Goal: Use online tool/utility: Utilize a website feature to perform a specific function

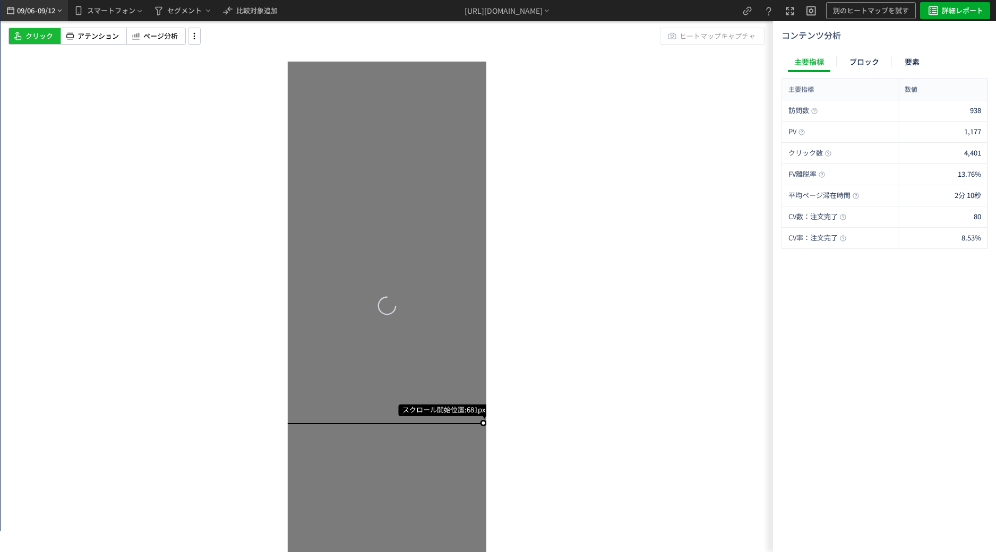
click at [16, 13] on icon "heatmap-top-bar" at bounding box center [11, 10] width 12 height 13
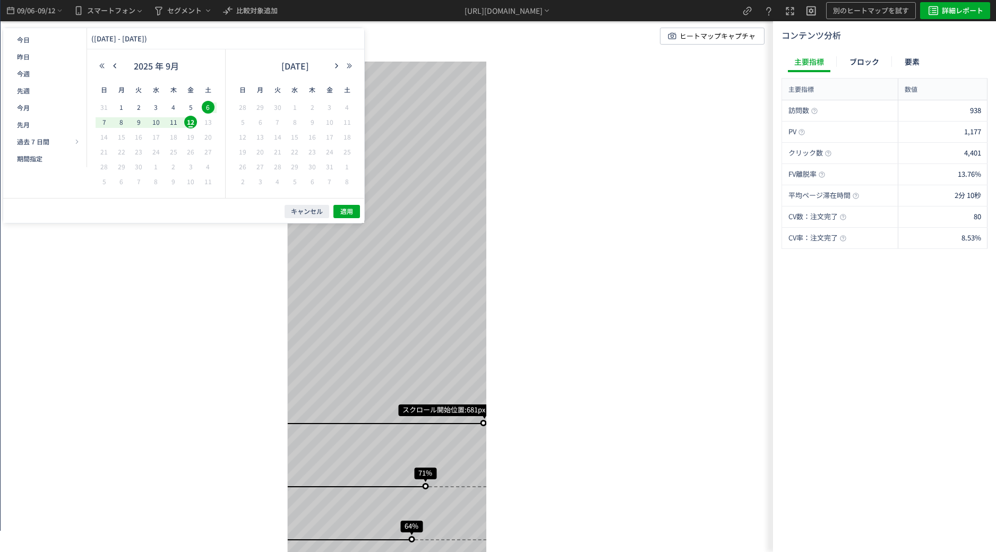
click at [115, 59] on div "2025 年 9月" at bounding box center [156, 68] width 121 height 21
click at [115, 61] on div "2025 年 9月" at bounding box center [156, 68] width 121 height 21
click at [115, 65] on icon "button" at bounding box center [115, 66] width 6 height 6
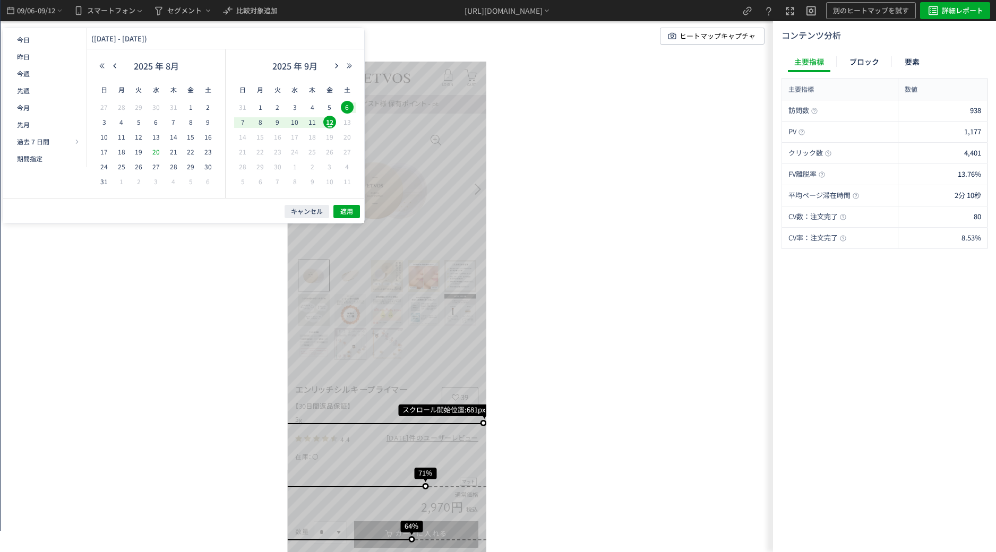
click at [154, 153] on span "20" at bounding box center [156, 151] width 13 height 13
click at [287, 122] on div "10" at bounding box center [295, 122] width 18 height 11
click at [347, 213] on span "適用" at bounding box center [346, 211] width 13 height 9
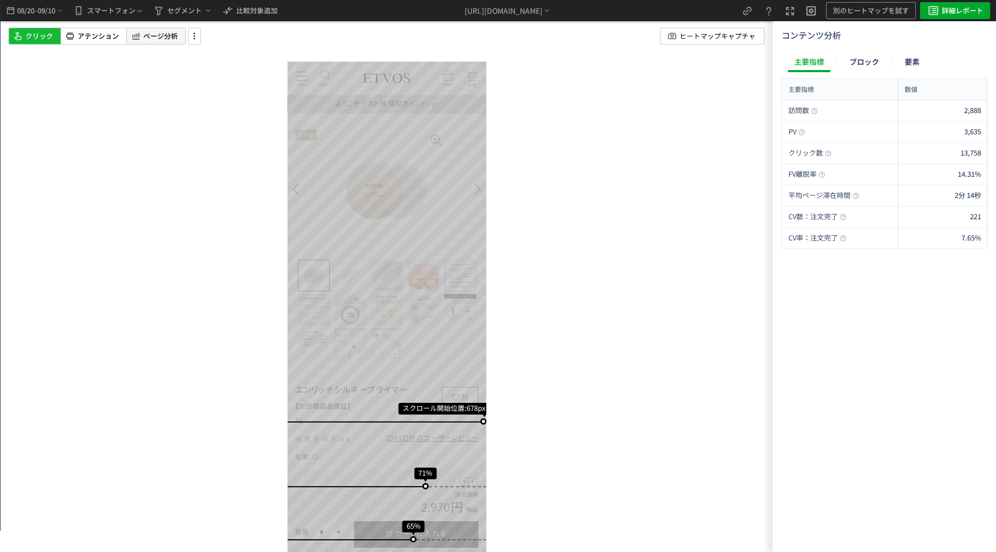
click at [142, 42] on div "ページ分析" at bounding box center [155, 36] width 59 height 17
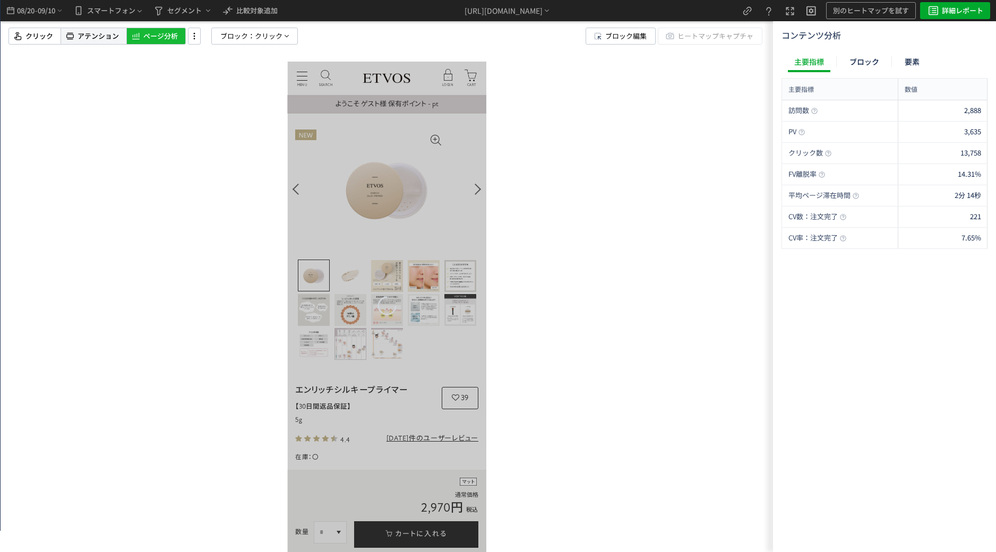
click at [101, 33] on span "アテンション" at bounding box center [98, 36] width 41 height 10
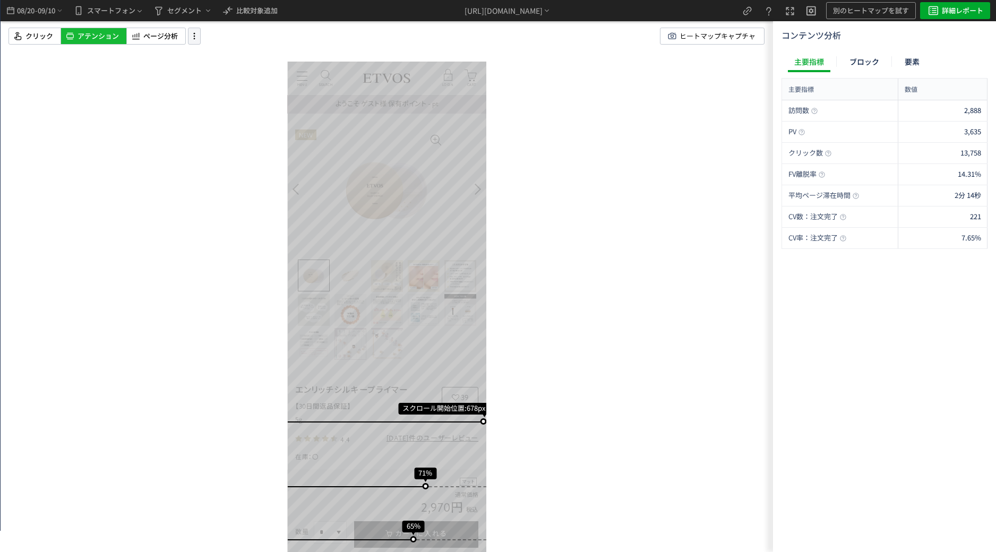
click at [199, 37] on icon at bounding box center [194, 36] width 13 height 12
click at [120, 43] on div "アテンション" at bounding box center [93, 36] width 65 height 17
click at [195, 39] on icon at bounding box center [194, 36] width 13 height 12
drag, startPoint x: 238, startPoint y: 136, endPoint x: 224, endPoint y: 141, distance: 14.4
click at [224, 141] on div "slider between 0 and 200" at bounding box center [224, 136] width 9 height 9
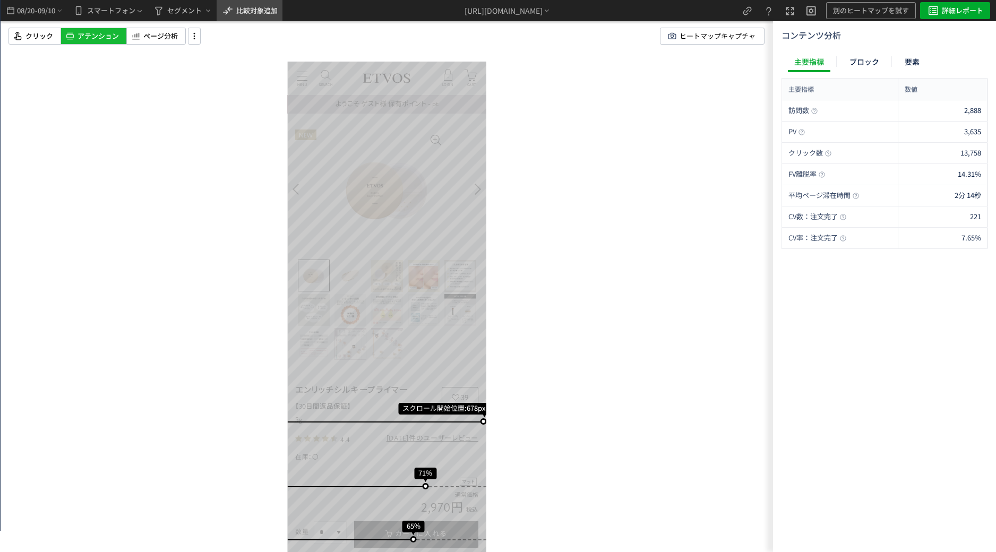
click at [259, 12] on span "比較対象追加" at bounding box center [256, 10] width 41 height 10
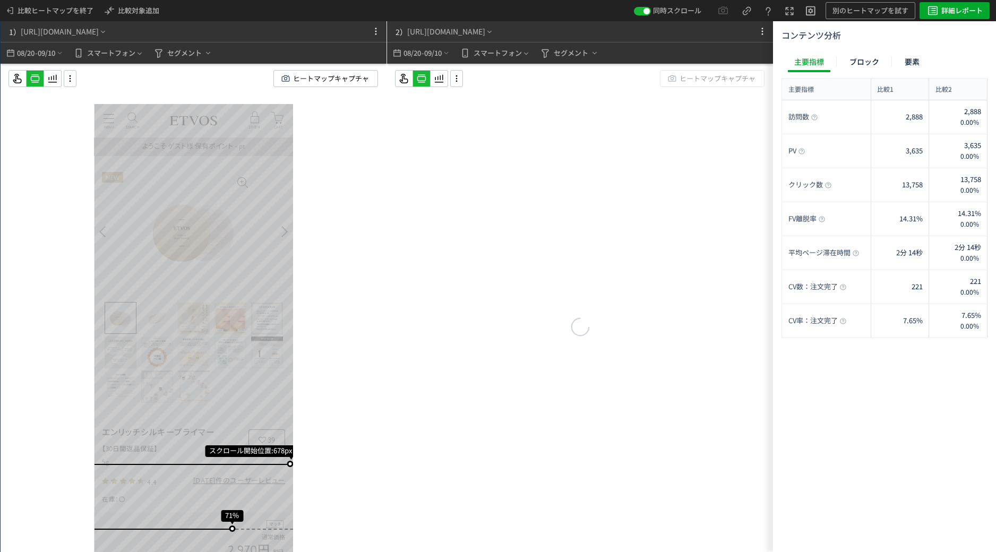
click at [177, 32] on div "1） https://etvos.com/shop/g/gAC10723-000/*" at bounding box center [107, 31] width 212 height 21
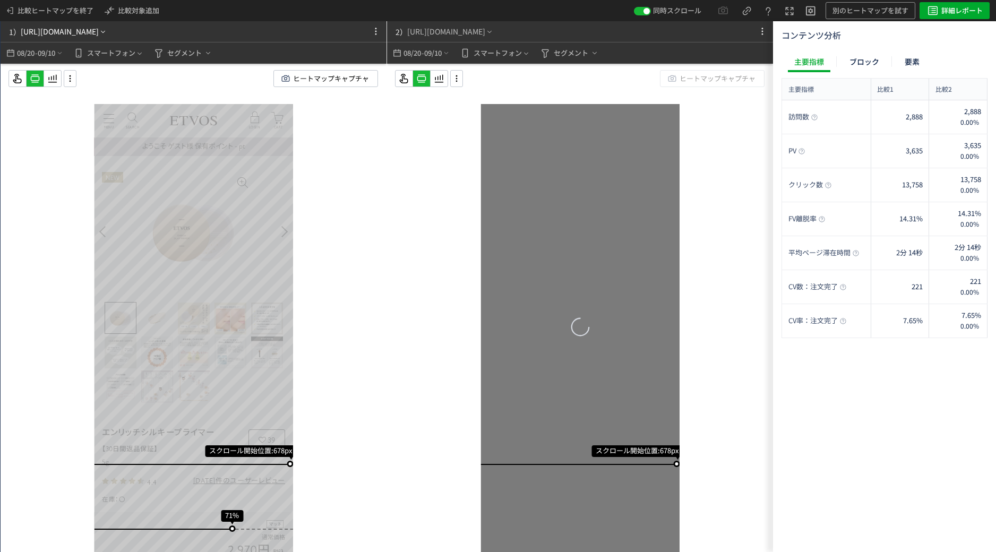
click at [99, 30] on div "[URL][DOMAIN_NAME]" at bounding box center [60, 31] width 78 height 11
click at [107, 30] on icon "heatmap-top-bar" at bounding box center [103, 32] width 8 height 8
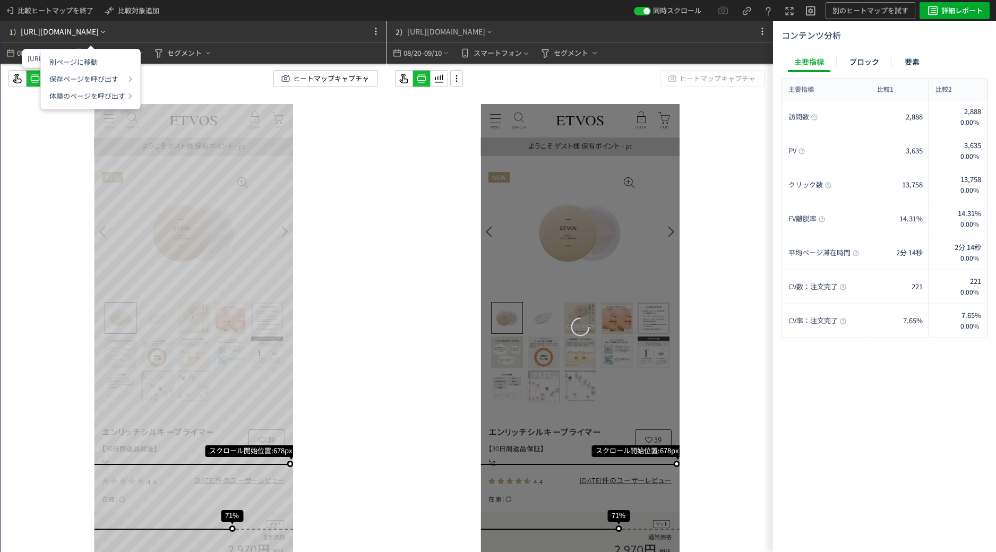
click at [99, 33] on div "[URL][DOMAIN_NAME]" at bounding box center [60, 31] width 78 height 11
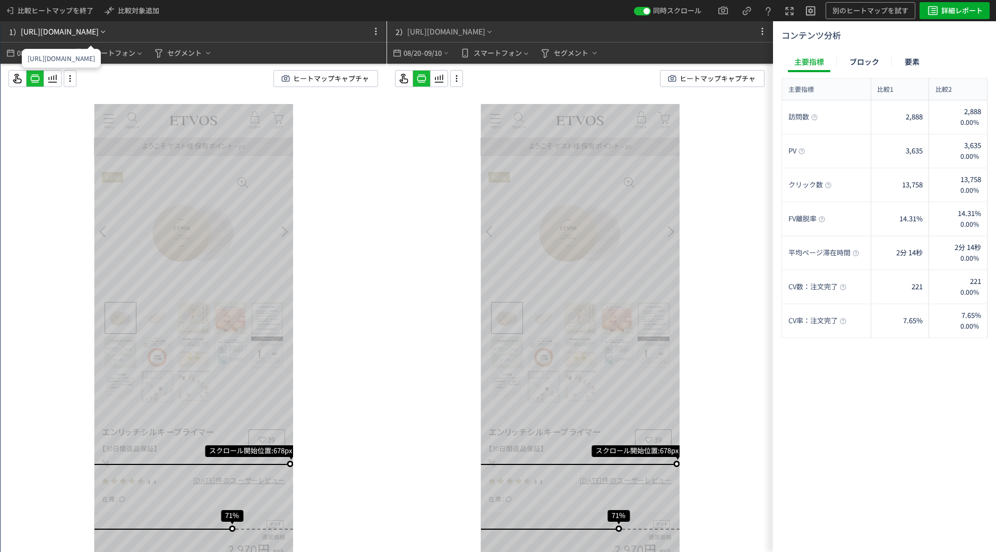
click at [99, 32] on div "[URL][DOMAIN_NAME]" at bounding box center [60, 31] width 78 height 11
click at [71, 76] on p "保存ページを呼び出す" at bounding box center [87, 79] width 76 height 17
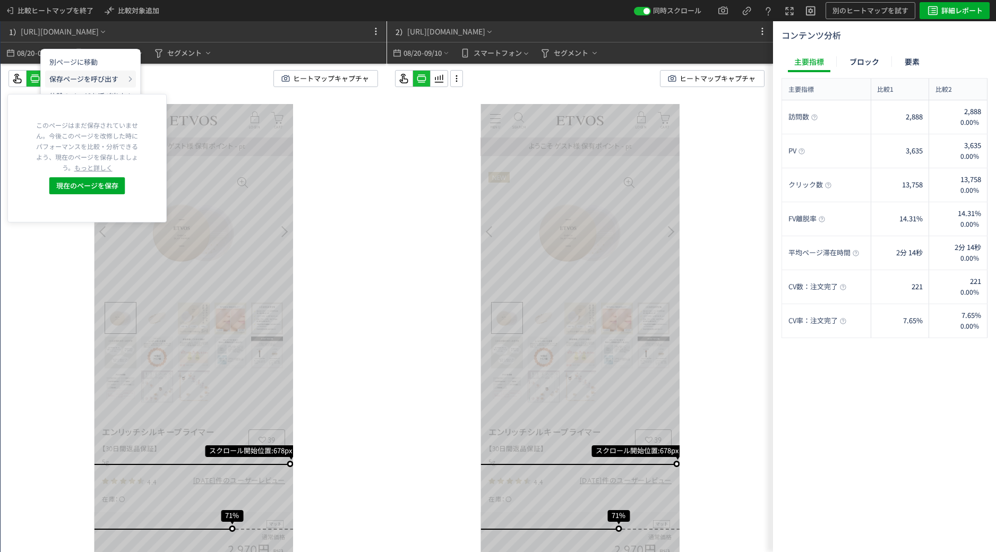
click at [71, 77] on p "保存ページを呼び出す" at bounding box center [87, 79] width 76 height 17
